Goal: Information Seeking & Learning: Learn about a topic

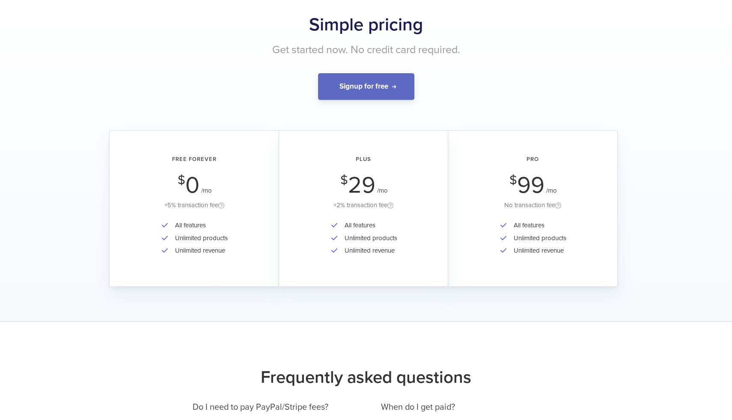
scroll to position [45, 0]
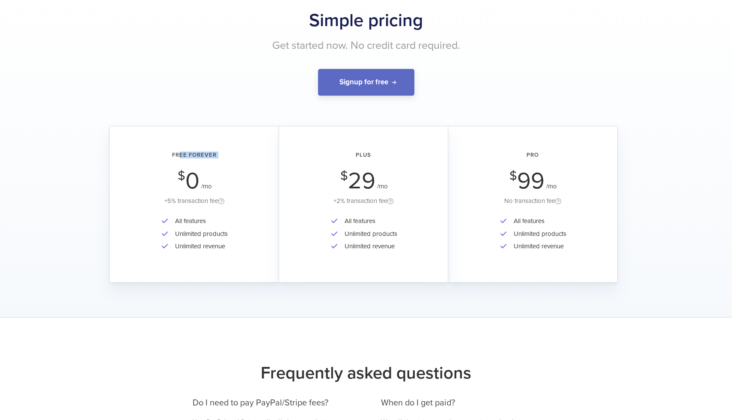
drag, startPoint x: 178, startPoint y: 154, endPoint x: 208, endPoint y: 169, distance: 32.5
click at [208, 169] on div "Free Forever $ 0 /mo +5% transaction fee" at bounding box center [194, 179] width 145 height 54
drag, startPoint x: 165, startPoint y: 202, endPoint x: 229, endPoint y: 203, distance: 64.2
click at [229, 203] on div "+5% transaction fee" at bounding box center [194, 201] width 145 height 11
click at [196, 200] on div "+5% transaction fee" at bounding box center [194, 201] width 145 height 11
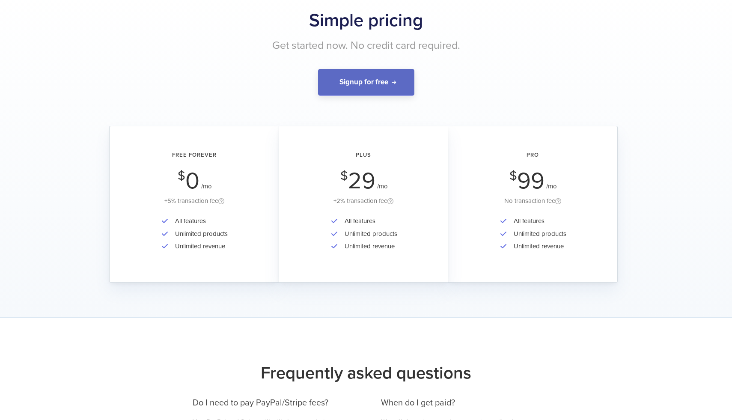
drag, startPoint x: 337, startPoint y: 202, endPoint x: 388, endPoint y: 205, distance: 50.6
click at [389, 205] on div "+2% transaction fee" at bounding box center [363, 201] width 145 height 11
click at [366, 203] on div "+2% transaction fee" at bounding box center [363, 201] width 145 height 11
drag, startPoint x: 507, startPoint y: 203, endPoint x: 546, endPoint y: 194, distance: 39.5
click at [548, 195] on div "Pro $ 99 /mo No transaction fee" at bounding box center [532, 179] width 145 height 54
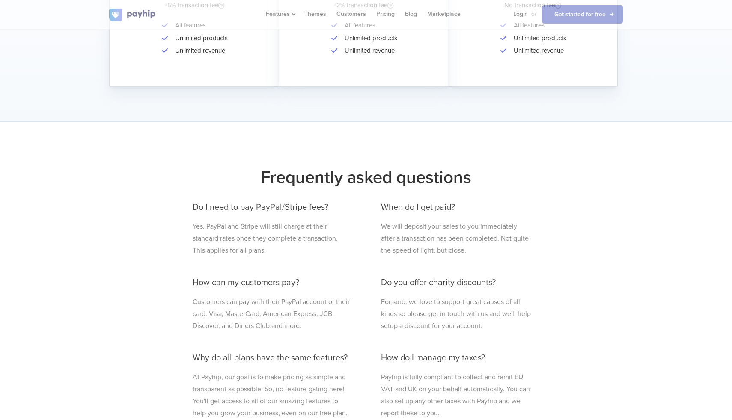
scroll to position [242, 0]
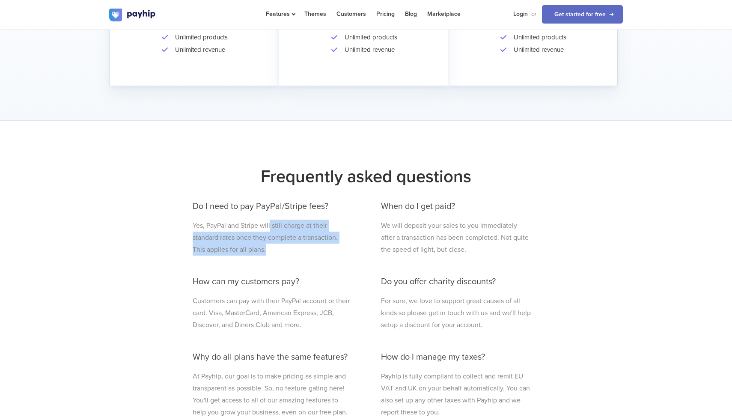
drag, startPoint x: 270, startPoint y: 222, endPoint x: 271, endPoint y: 248, distance: 25.7
click at [271, 248] on p "Yes, PayPal and Stripe will still charge at their standard rates once they comp…" at bounding box center [272, 238] width 158 height 36
click at [389, 238] on p "We will deposit your sales to you immediately after a transaction has been comp…" at bounding box center [456, 238] width 151 height 36
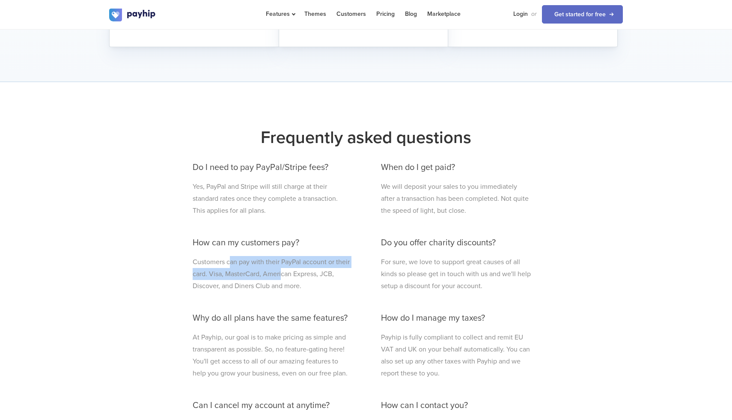
drag, startPoint x: 229, startPoint y: 260, endPoint x: 280, endPoint y: 279, distance: 54.3
click at [281, 279] on p "Customers can pay with their PayPal account or their card. Visa, MasterCard, Am…" at bounding box center [272, 274] width 158 height 36
click at [293, 279] on p "Customers can pay with their PayPal account or their card. Visa, MasterCard, Am…" at bounding box center [272, 274] width 158 height 36
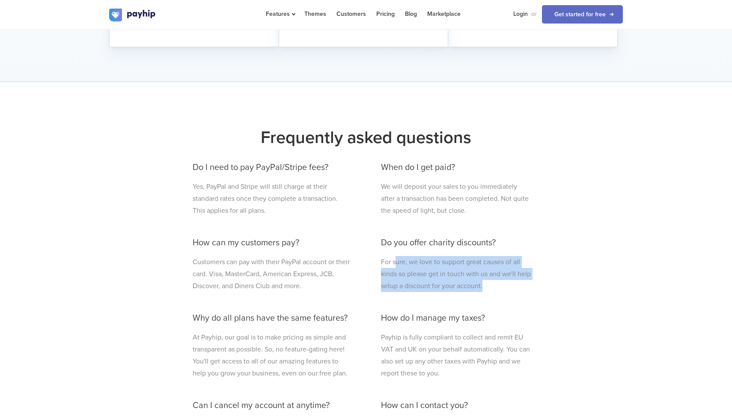
drag, startPoint x: 396, startPoint y: 258, endPoint x: 495, endPoint y: 287, distance: 103.0
click at [495, 287] on p "For sure, we love to support great causes of all kinds so please get in touch w…" at bounding box center [456, 274] width 151 height 36
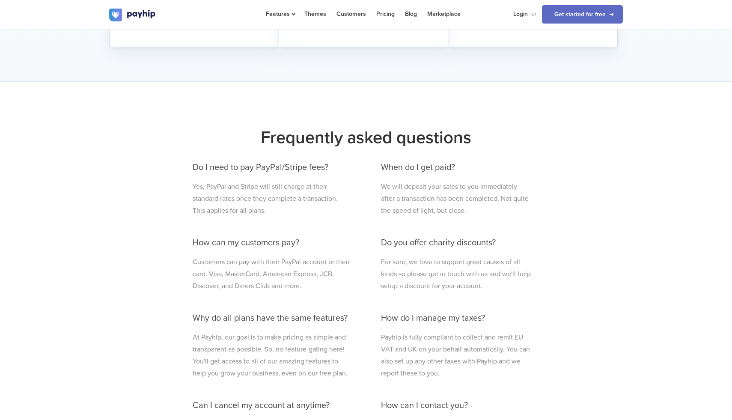
click at [482, 286] on p "For sure, we love to support great causes of all kinds so please get in touch w…" at bounding box center [456, 274] width 151 height 36
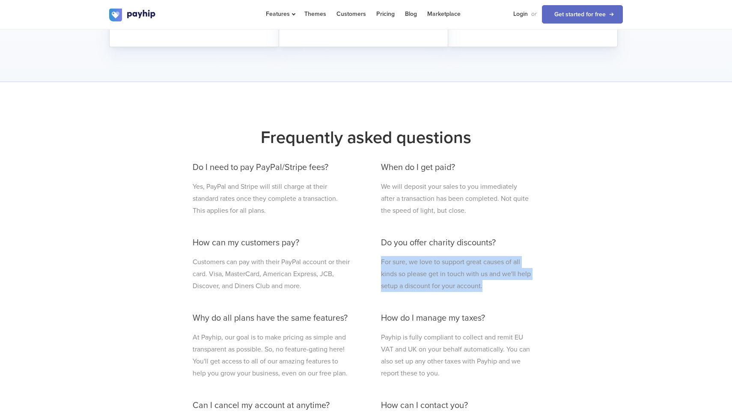
drag, startPoint x: 491, startPoint y: 287, endPoint x: 375, endPoint y: 261, distance: 118.4
click at [375, 261] on div "When do I get paid? We will deposit your sales to you immediately after a trans…" at bounding box center [455, 315] width 163 height 322
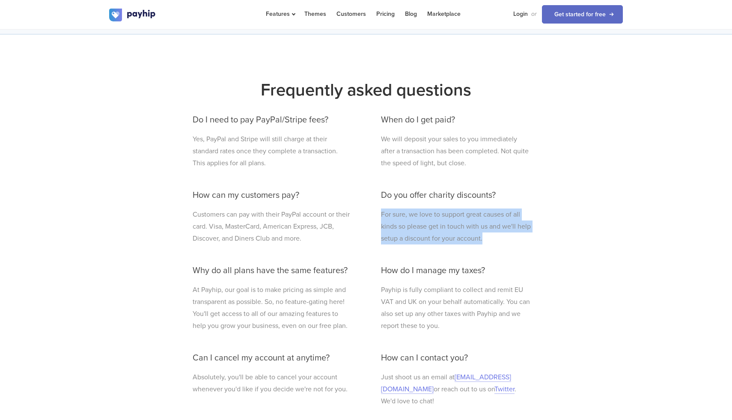
scroll to position [359, 0]
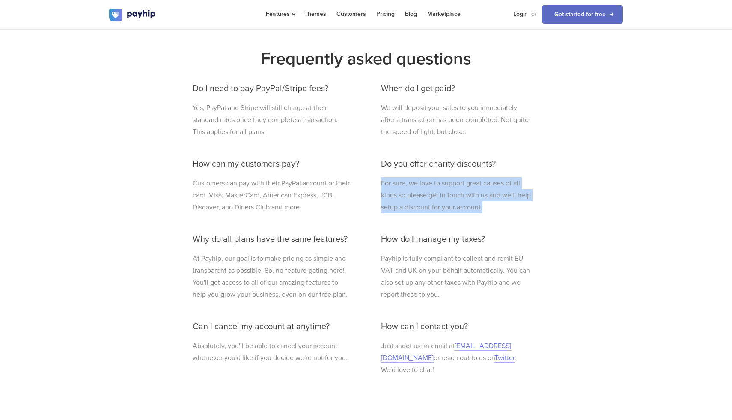
click at [395, 182] on p "For sure, we love to support great causes of all kinds so please get in touch w…" at bounding box center [456, 195] width 151 height 36
drag, startPoint x: 382, startPoint y: 183, endPoint x: 490, endPoint y: 208, distance: 111.1
click at [490, 208] on p "For sure, we love to support great causes of all kinds so please get in touch w…" at bounding box center [456, 195] width 151 height 36
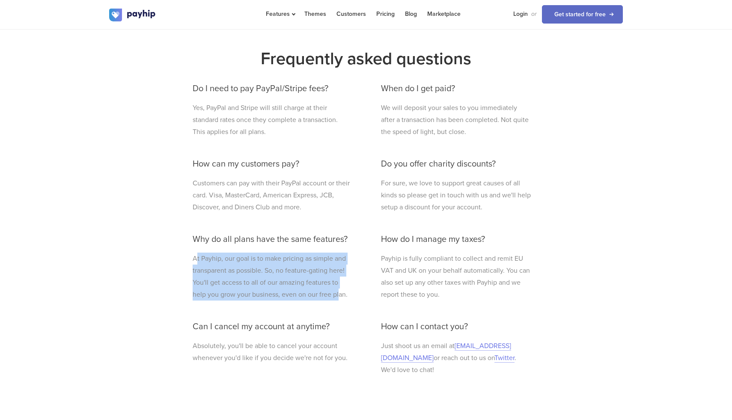
drag, startPoint x: 197, startPoint y: 257, endPoint x: 338, endPoint y: 292, distance: 145.8
click at [341, 293] on p "At Payhip, our goal is to make pricing as simple and transparent as possible. S…" at bounding box center [272, 276] width 158 height 48
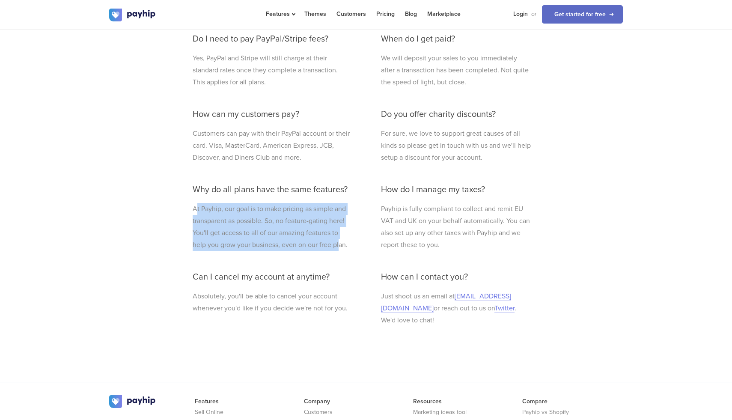
scroll to position [411, 0]
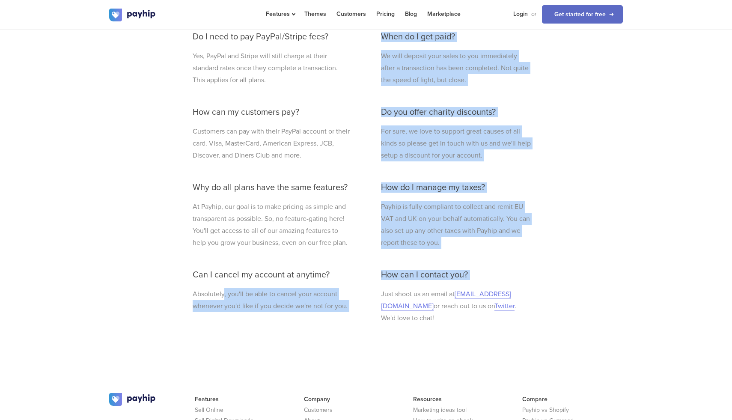
drag, startPoint x: 223, startPoint y: 292, endPoint x: 370, endPoint y: 297, distance: 146.8
click at [370, 297] on div "Do I need to pay PayPal/Stripe fees? Yes, PayPal and Stripe will still charge a…" at bounding box center [365, 185] width 359 height 322
click at [424, 227] on p "Payhip is fully compliant to collect and remit EU VAT and UK on your behalf aut…" at bounding box center [456, 225] width 151 height 48
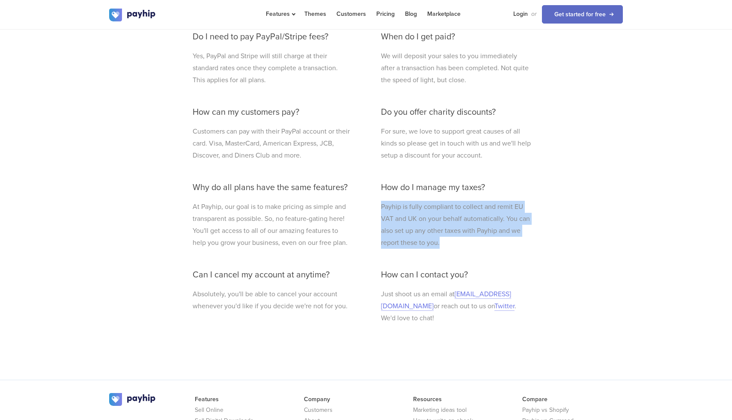
drag, startPoint x: 448, startPoint y: 241, endPoint x: 374, endPoint y: 201, distance: 83.7
click at [374, 201] on div "When do I get paid? We will deposit your sales to you immediately after a trans…" at bounding box center [455, 185] width 163 height 322
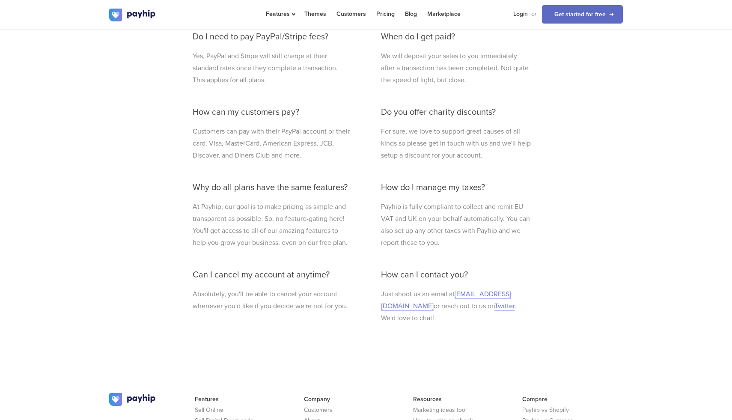
click at [403, 212] on p "Payhip is fully compliant to collect and remit EU VAT and UK on your behalf aut…" at bounding box center [456, 225] width 151 height 48
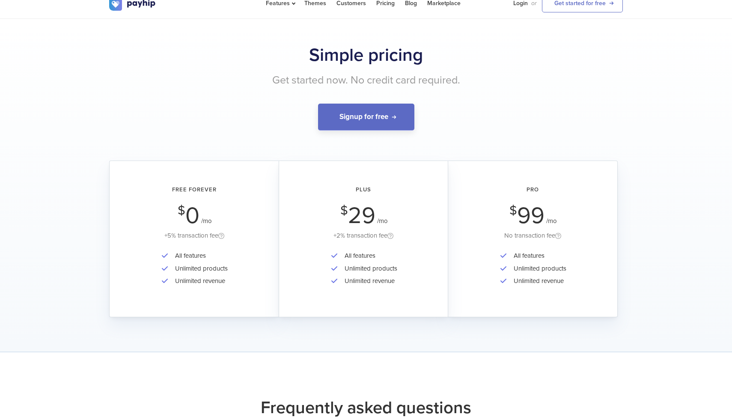
scroll to position [0, 0]
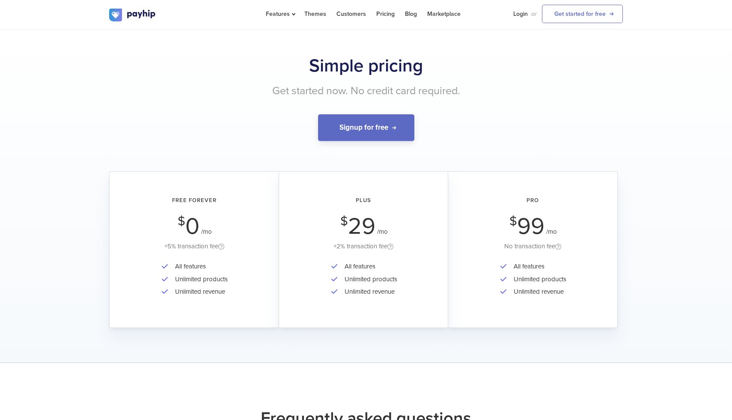
click at [202, 246] on div "+5% transaction fee" at bounding box center [194, 246] width 145 height 11
